Goal: Check status: Check status

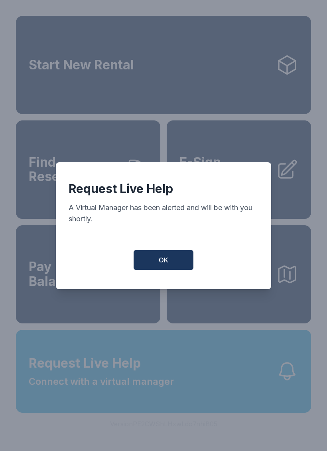
click at [160, 265] on span "OK" at bounding box center [164, 260] width 10 height 10
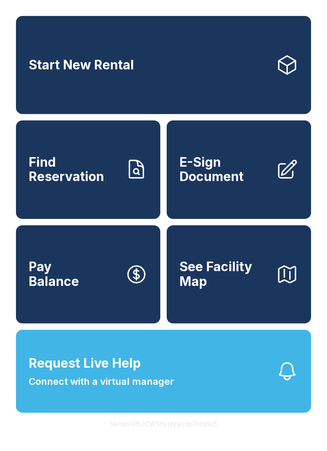
click at [185, 394] on button "Request Live Help Connect with a virtual manager" at bounding box center [163, 371] width 295 height 83
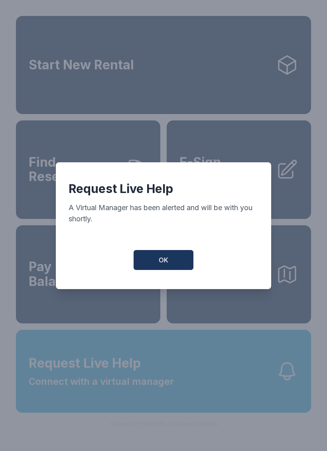
click at [163, 261] on span "OK" at bounding box center [164, 260] width 10 height 10
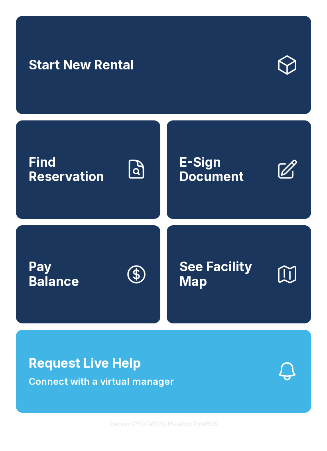
click at [107, 184] on span "Find Reservation" at bounding box center [74, 169] width 90 height 29
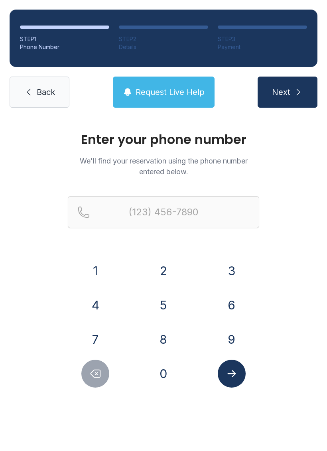
click at [230, 267] on button "3" at bounding box center [232, 271] width 28 height 28
click at [160, 375] on button "0" at bounding box center [163, 374] width 28 height 28
click at [167, 301] on button "5" at bounding box center [163, 305] width 28 height 28
click at [167, 343] on button "8" at bounding box center [163, 339] width 28 height 28
click at [104, 339] on button "7" at bounding box center [95, 339] width 28 height 28
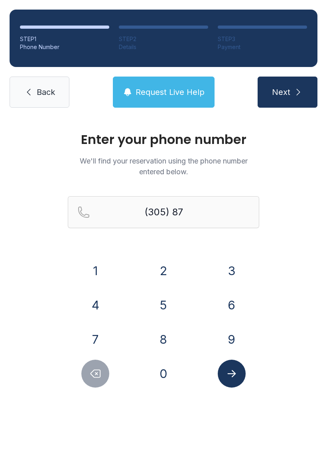
click at [237, 336] on button "9" at bounding box center [232, 339] width 28 height 28
click at [93, 263] on button "1" at bounding box center [95, 271] width 28 height 28
click at [165, 341] on button "8" at bounding box center [163, 339] width 28 height 28
click at [239, 301] on button "6" at bounding box center [232, 305] width 28 height 28
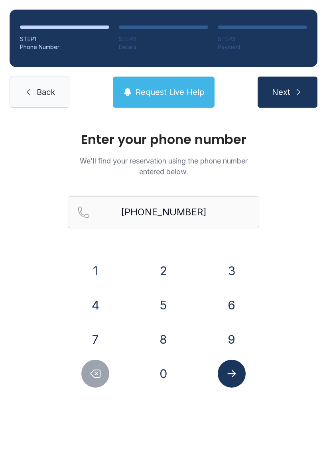
click at [307, 94] on button "Next" at bounding box center [288, 92] width 60 height 31
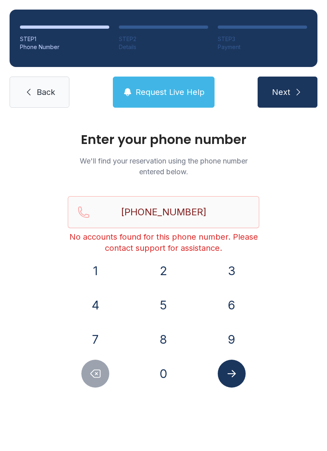
click at [100, 374] on icon "Delete number" at bounding box center [96, 374] width 10 height 8
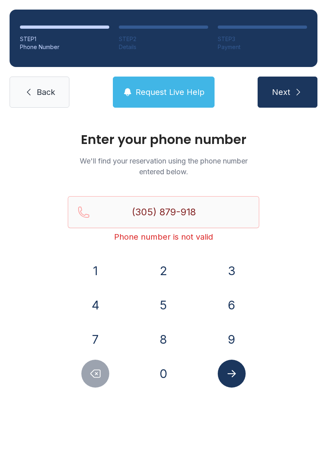
click at [103, 367] on button "Delete number" at bounding box center [95, 374] width 28 height 28
type input "(305) 879-91"
click at [194, 88] on span "Request Live Help" at bounding box center [170, 91] width 69 height 11
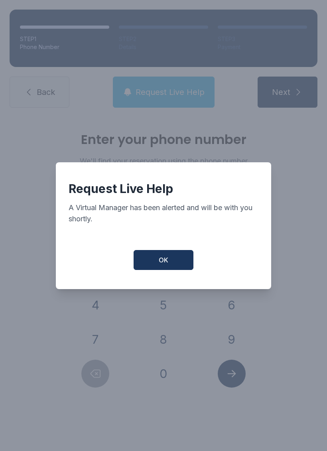
click at [173, 267] on button "OK" at bounding box center [164, 260] width 60 height 20
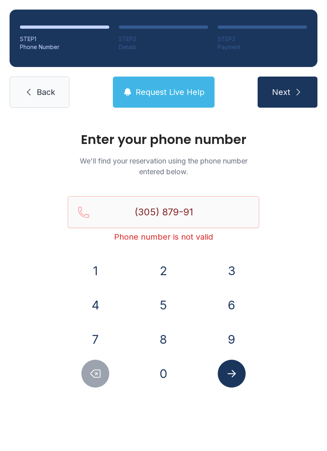
click at [55, 88] on link "Back" at bounding box center [40, 92] width 60 height 31
